Goal: Check status: Check status

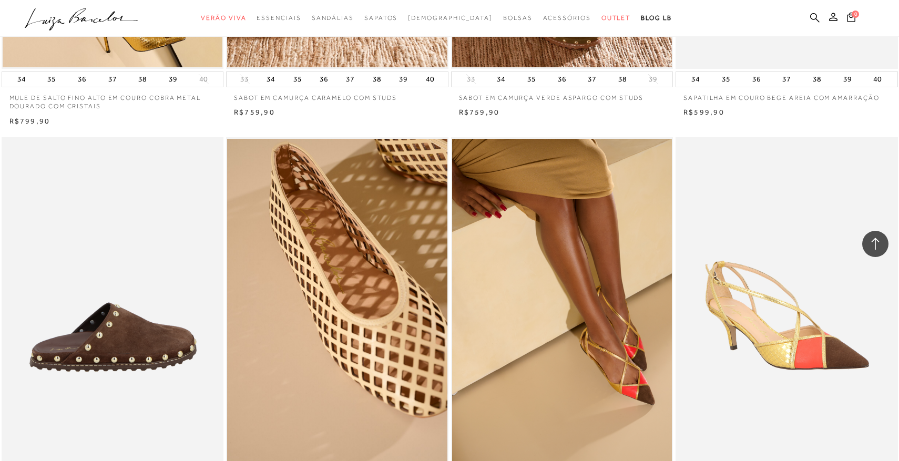
scroll to position [751, 0]
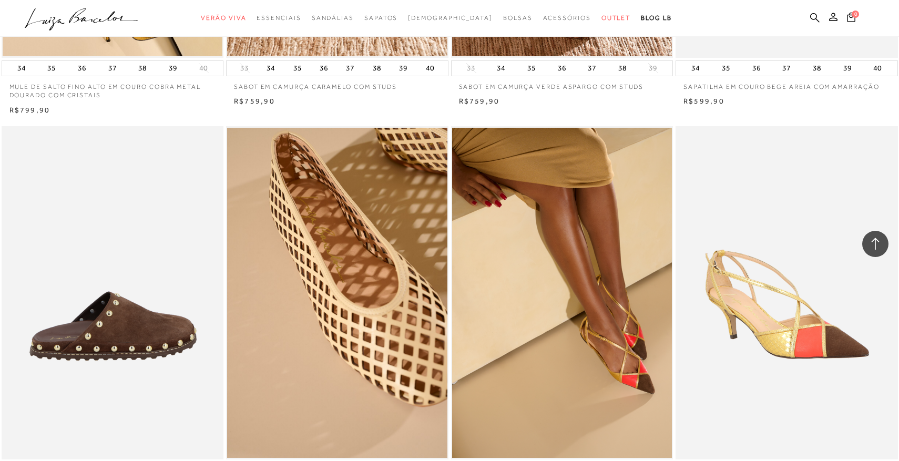
click at [123, 328] on img at bounding box center [113, 292] width 221 height 333
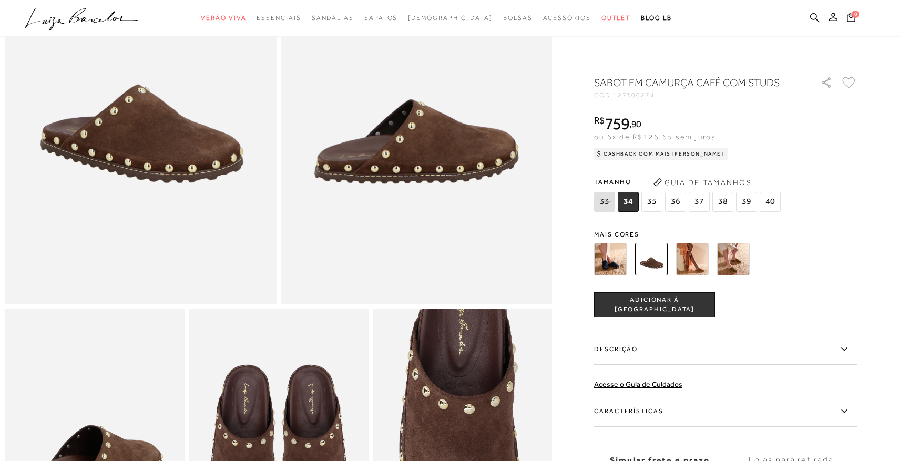
scroll to position [188, 0]
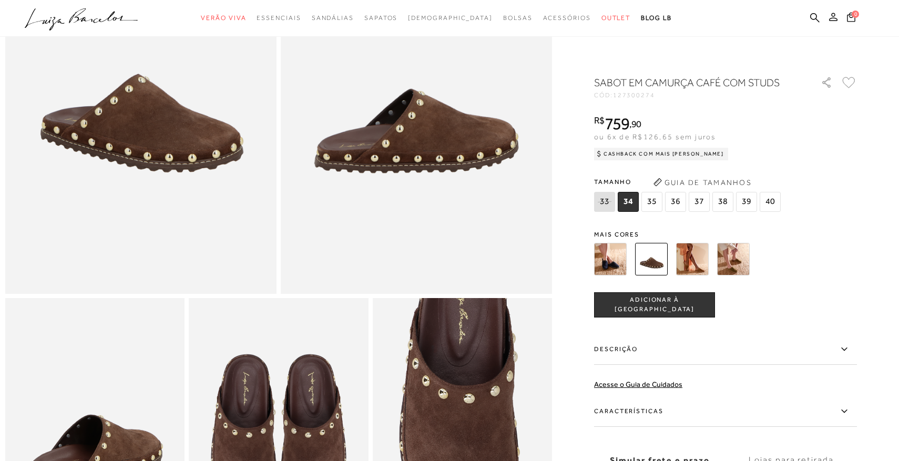
click at [833, 21] on icon at bounding box center [833, 17] width 8 height 8
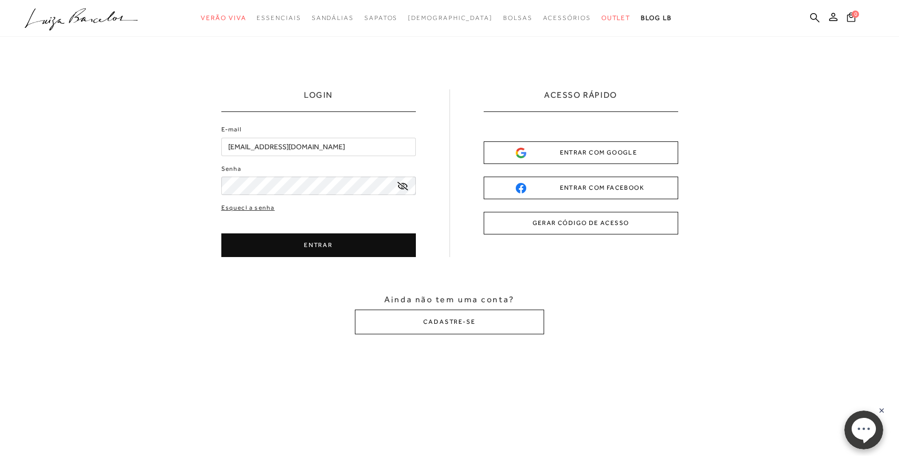
click at [325, 238] on button "ENTRAR" at bounding box center [318, 245] width 194 height 24
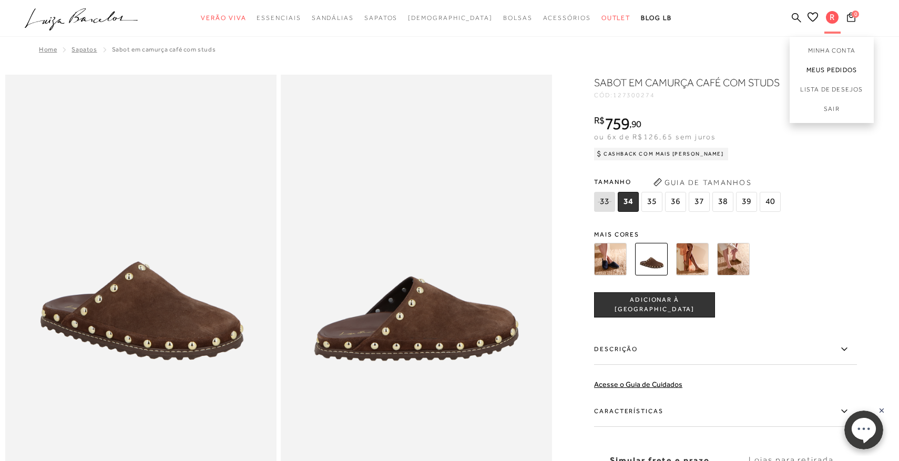
click at [835, 67] on link "Meus Pedidos" at bounding box center [832, 69] width 84 height 19
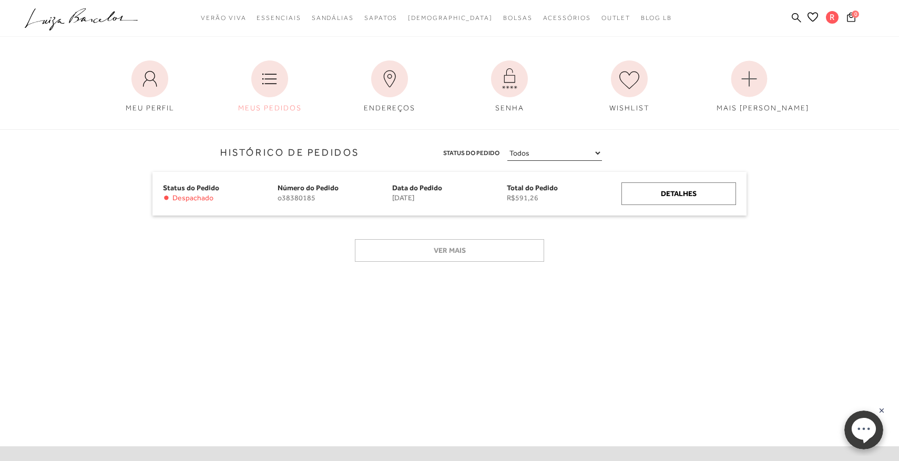
scroll to position [70, 0]
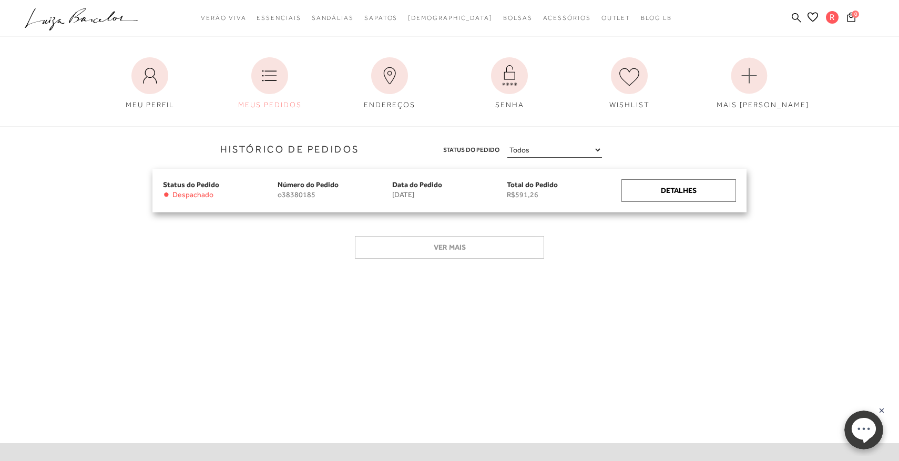
click at [422, 192] on span "[DATE]" at bounding box center [449, 194] width 115 height 9
click at [692, 189] on div "Detalhes" at bounding box center [678, 190] width 115 height 23
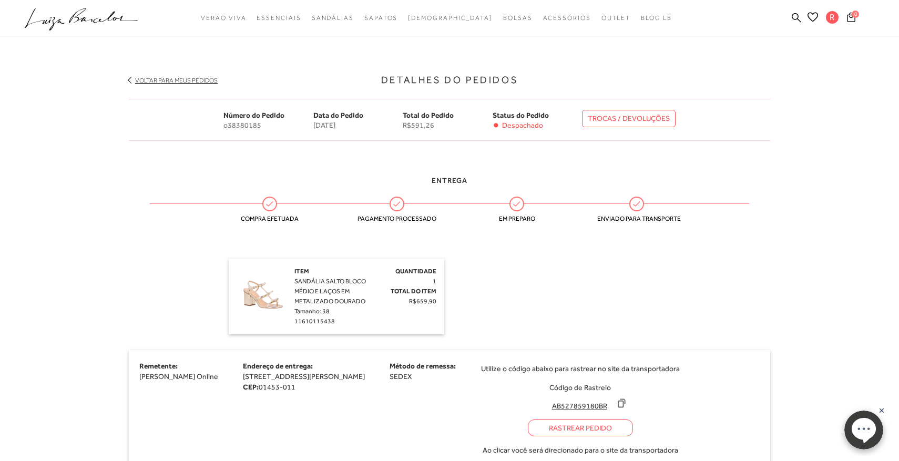
scroll to position [176, 0]
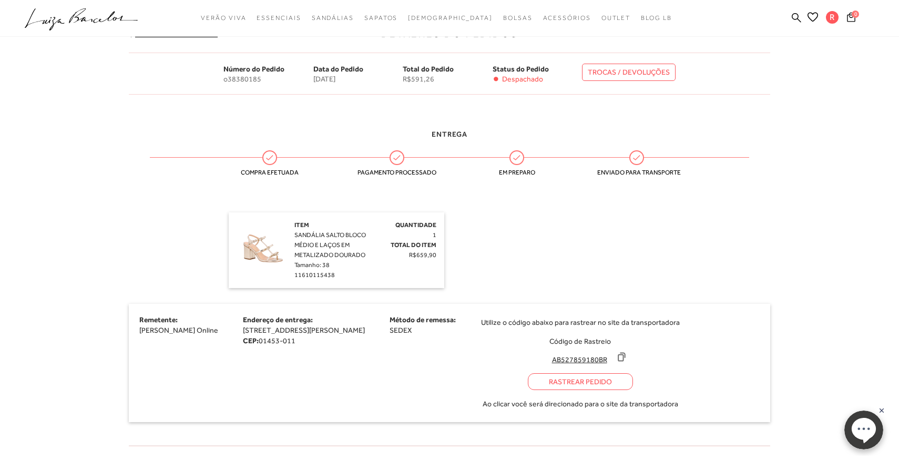
click at [623, 383] on div "Rastrear Pedido" at bounding box center [580, 381] width 105 height 17
click at [658, 355] on div "Utilize o código abaixo para rastrear no site da transportadora Código de Rastr…" at bounding box center [580, 362] width 199 height 97
click at [627, 357] on icon at bounding box center [621, 357] width 11 height 11
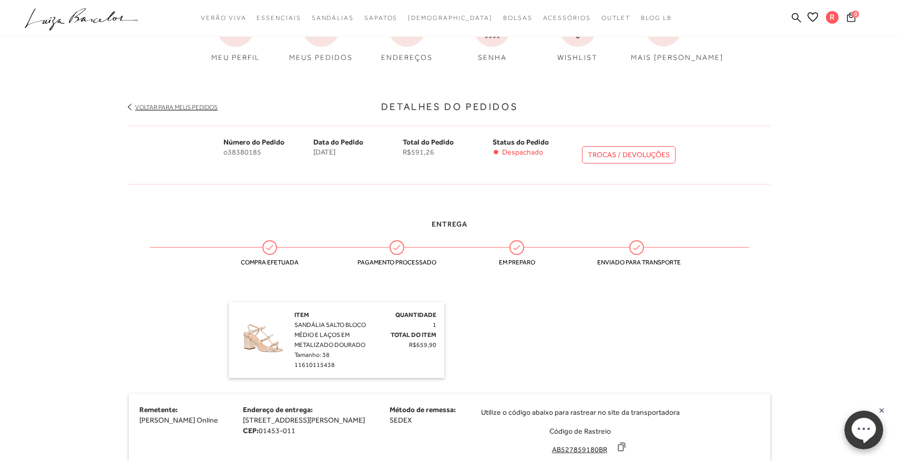
scroll to position [97, 0]
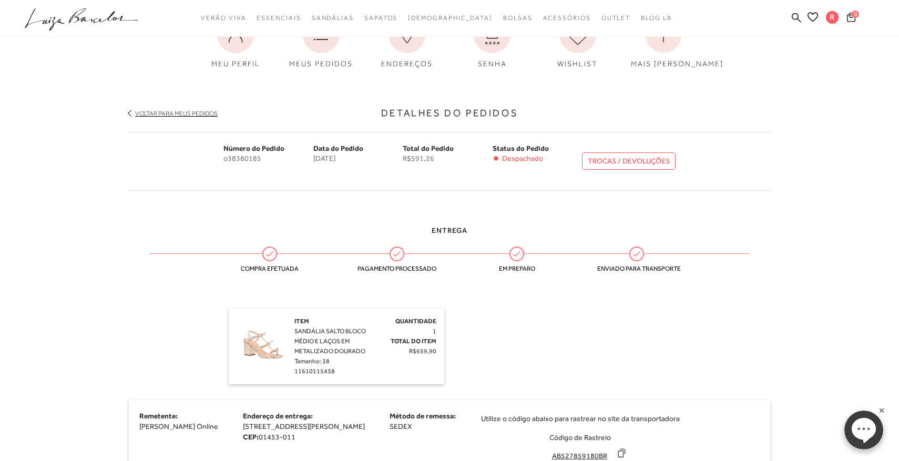
click at [88, 32] on link ".a{fill-rule:evenodd;}" at bounding box center [82, 21] width 114 height 26
click at [87, 19] on icon ".a{fill-rule:evenodd;}" at bounding box center [82, 19] width 114 height 22
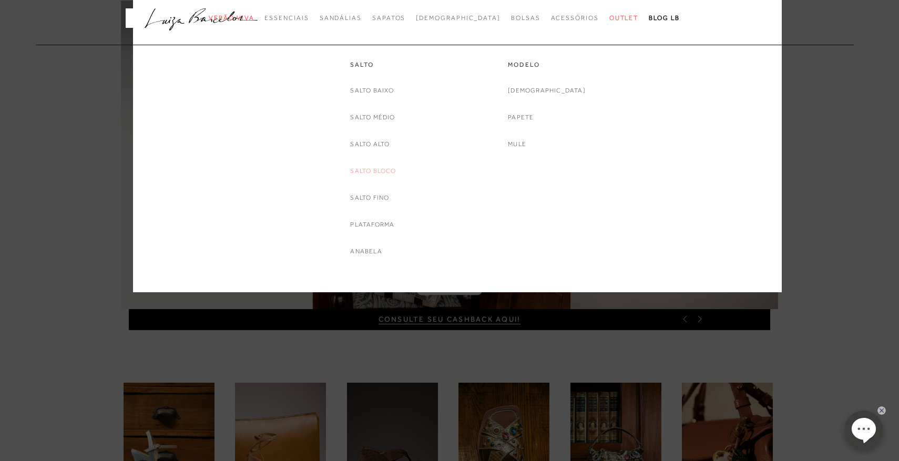
click at [383, 167] on link "Salto Bloco" at bounding box center [373, 171] width 46 height 11
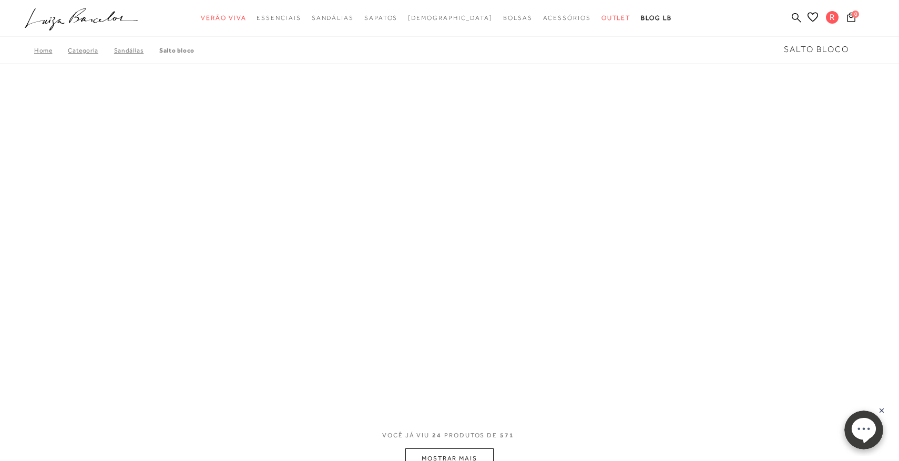
click at [455, 101] on div "A página Coleção é mostrada na exibição em grade" at bounding box center [449, 229] width 899 height 315
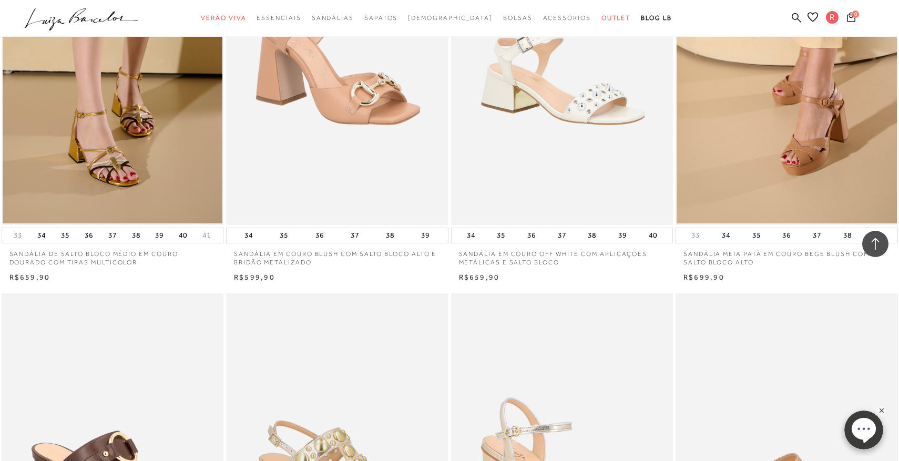
scroll to position [979, 0]
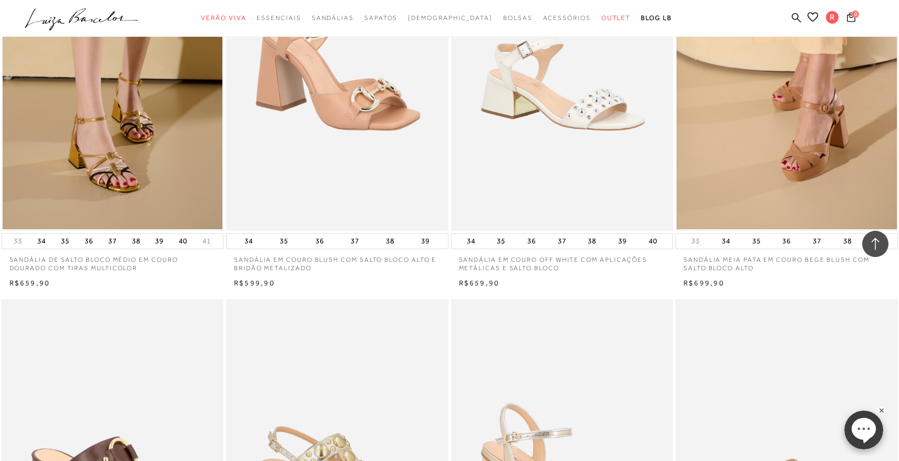
click at [764, 147] on img at bounding box center [787, 63] width 221 height 333
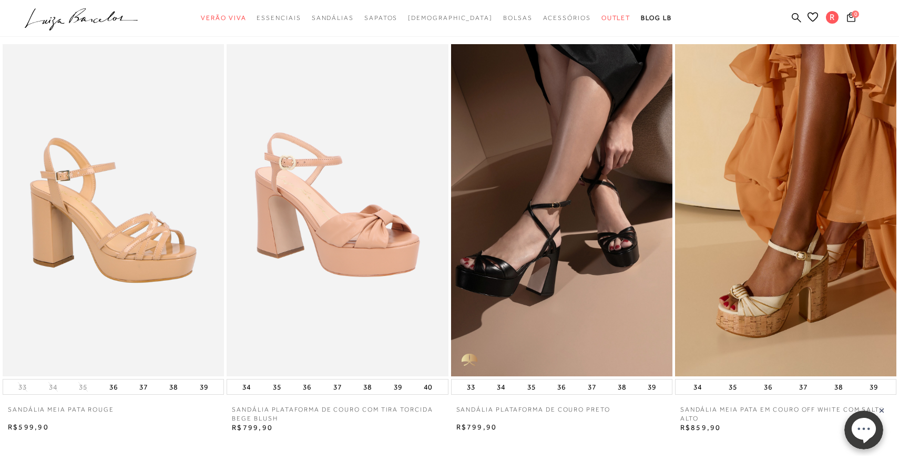
scroll to position [1323, 0]
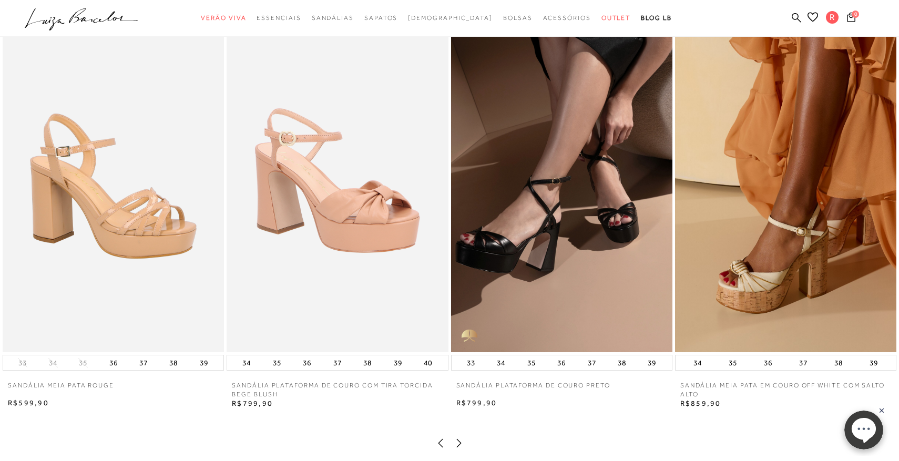
click at [335, 265] on img at bounding box center [337, 186] width 221 height 332
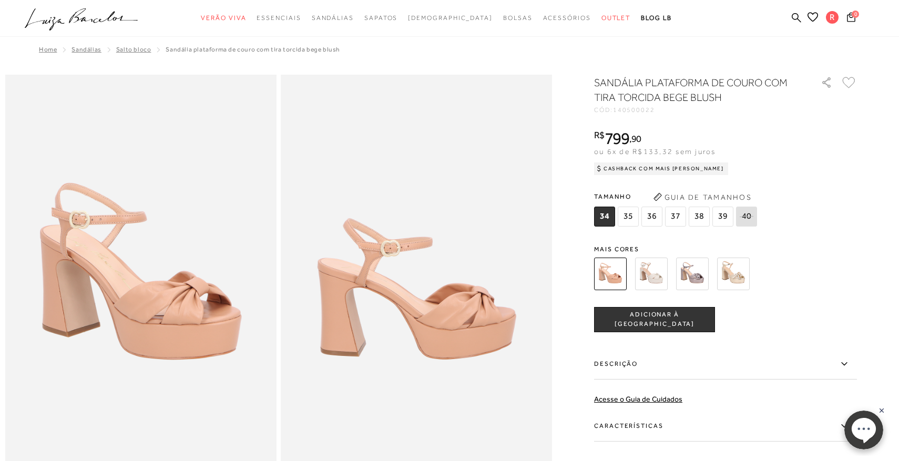
click at [736, 283] on img at bounding box center [733, 274] width 33 height 33
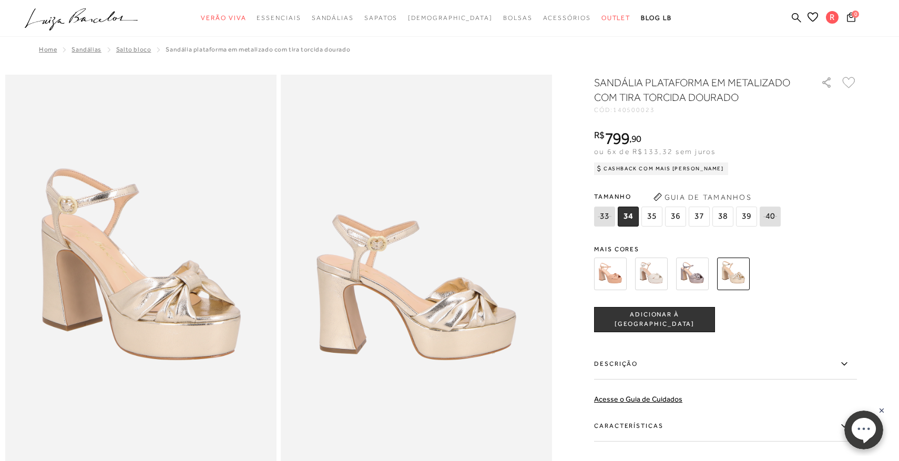
click at [640, 277] on img at bounding box center [651, 274] width 33 height 33
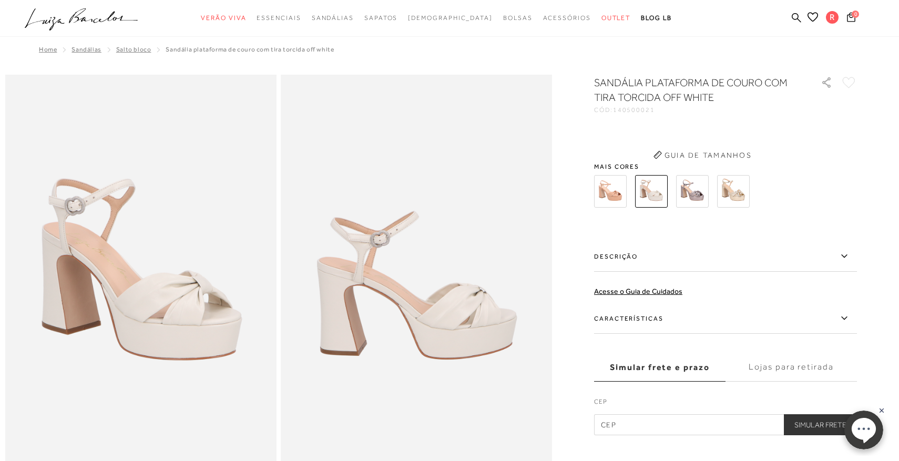
click at [640, 277] on div "SANDÁLIA PLATAFORMA DE COURO COM TIRA TORCIDA OFF WHITE CÓD: 140500021 × É nece…" at bounding box center [725, 255] width 263 height 360
